Goal: Task Accomplishment & Management: Complete application form

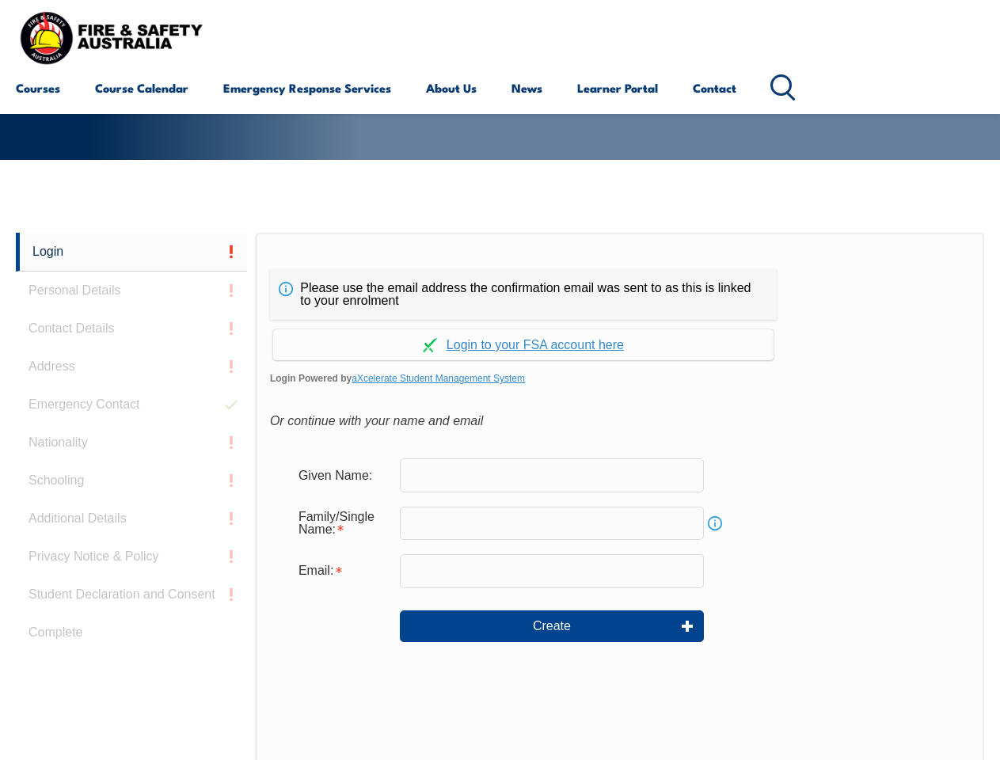
click at [500, 257] on div "Please use the email address the confirmation email was sent to as this is link…" at bounding box center [620, 565] width 729 height 664
click at [500, 496] on form "Given Name: Family/Single Name: Info Email: Create" at bounding box center [620, 562] width 700 height 238
click at [131, 252] on link "Login" at bounding box center [131, 252] width 231 height 39
click at [131, 291] on div "Login Personal Details Contact Details Address Emergency Contact Nationality Sc…" at bounding box center [136, 628] width 240 height 791
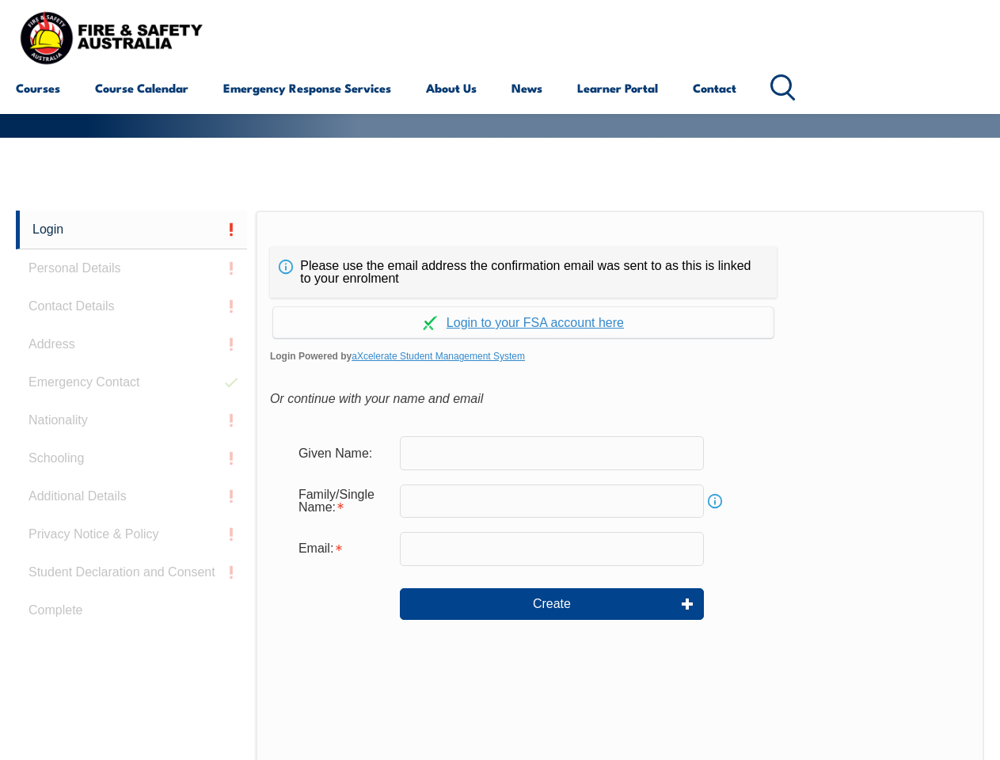
click at [131, 329] on div "Login Personal Details Contact Details Address Emergency Contact Nationality Sc…" at bounding box center [136, 606] width 240 height 791
click at [131, 367] on div "Login Personal Details Contact Details Address Emergency Contact Nationality Sc…" at bounding box center [136, 606] width 240 height 791
click at [131, 405] on div "Login Personal Details Contact Details Address Emergency Contact Nationality Sc…" at bounding box center [136, 606] width 240 height 791
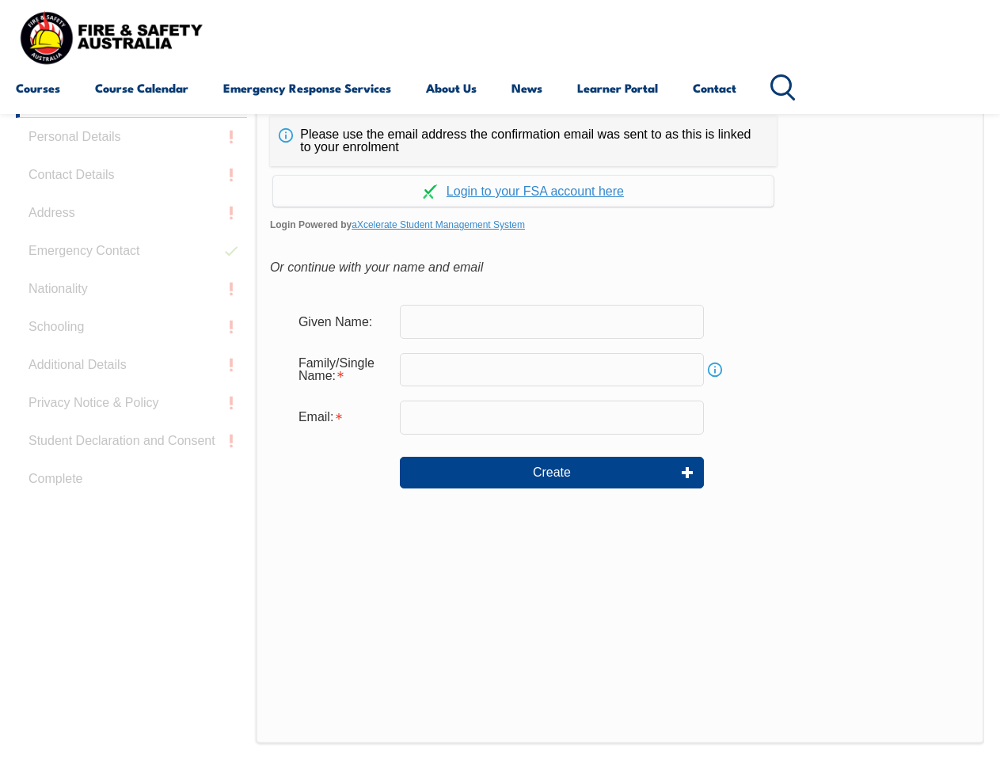
click at [131, 443] on div "Login Personal Details Contact Details Address Emergency Contact Nationality Sc…" at bounding box center [136, 474] width 240 height 791
click at [131, 481] on div "Login Personal Details Contact Details Address Emergency Contact Nationality Sc…" at bounding box center [136, 474] width 240 height 791
click at [131, 519] on div "Login Personal Details Contact Details Address Emergency Contact Nationality Sc…" at bounding box center [136, 474] width 240 height 791
